Goal: Task Accomplishment & Management: Use online tool/utility

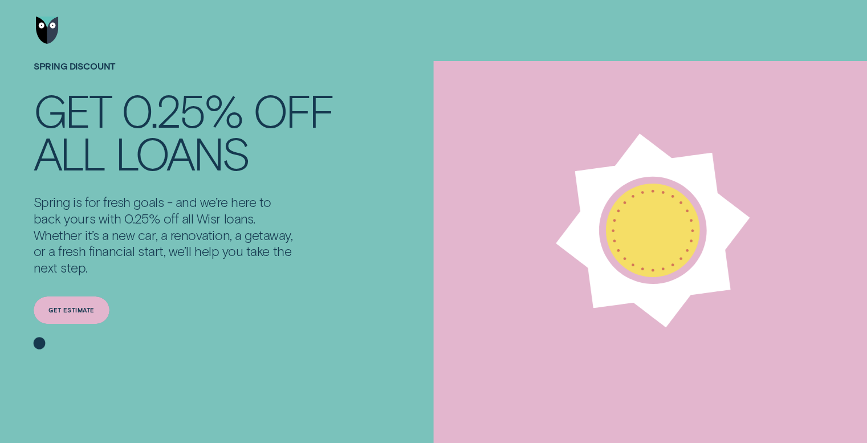
click at [83, 309] on div "Get estimate" at bounding box center [71, 309] width 46 height 5
click at [46, 34] on img "Go to home page" at bounding box center [47, 30] width 23 height 27
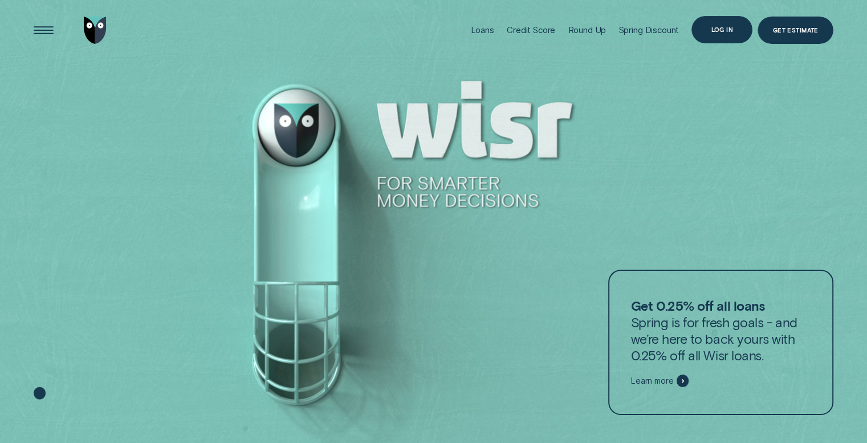
click at [733, 31] on div "Log in" at bounding box center [721, 29] width 61 height 27
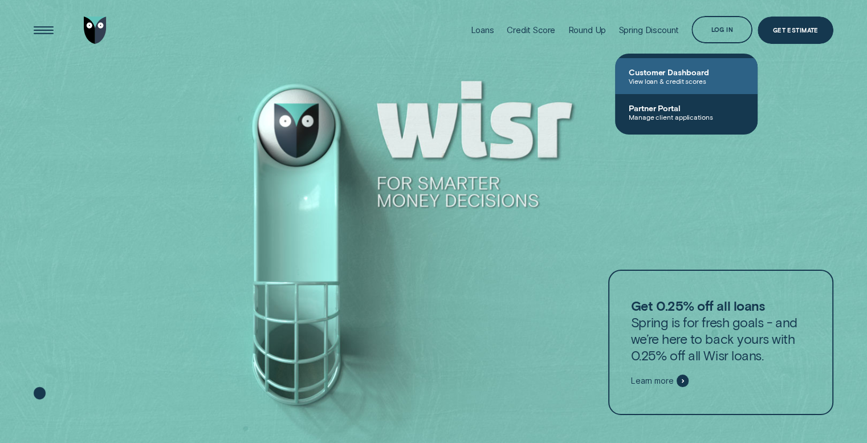
click at [692, 78] on span "View loan & credit scores" at bounding box center [686, 81] width 115 height 8
